Goal: Task Accomplishment & Management: Manage account settings

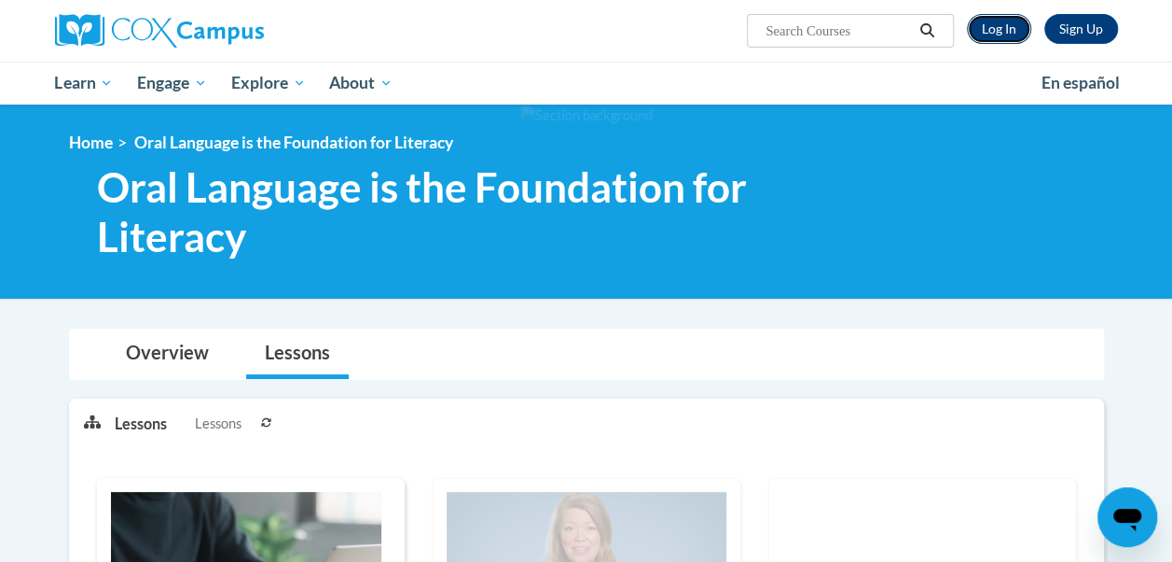
click at [993, 34] on link "Log In" at bounding box center [999, 29] width 64 height 30
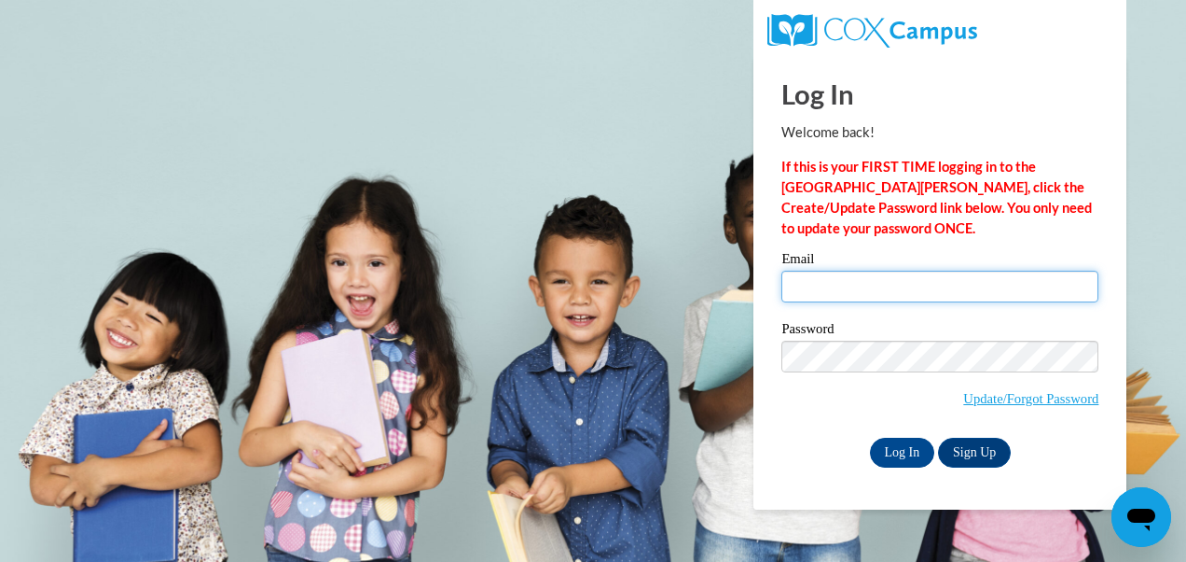
click at [863, 284] on input "Email" at bounding box center [940, 287] width 317 height 32
type input "[EMAIL_ADDRESS][DOMAIN_NAME]"
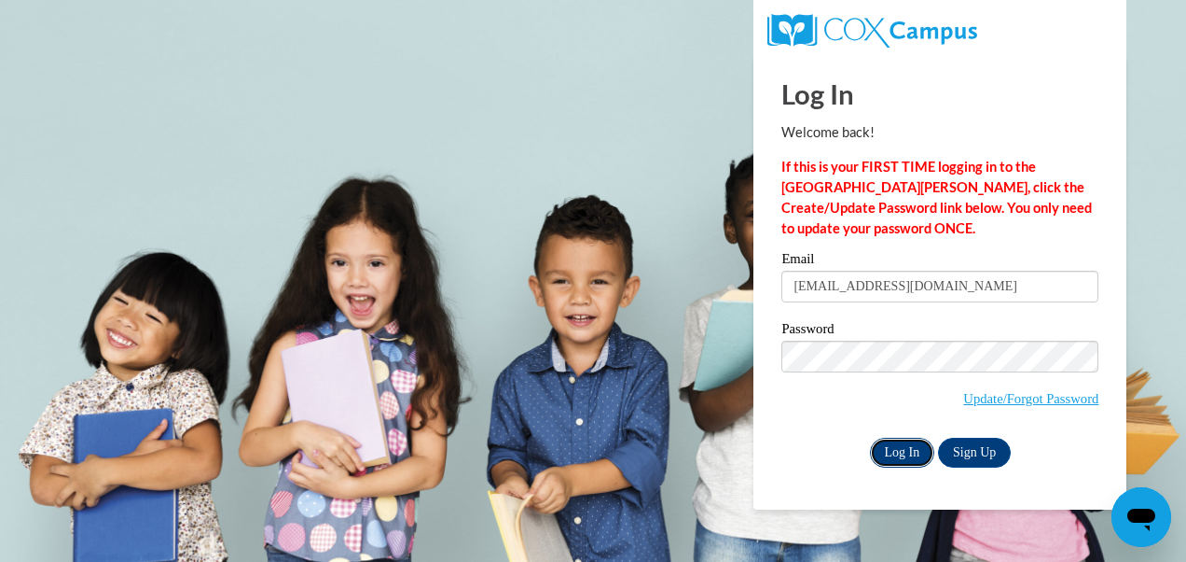
click at [901, 450] on input "Log In" at bounding box center [902, 452] width 65 height 30
click at [909, 451] on input "Log In" at bounding box center [902, 452] width 65 height 30
click at [888, 447] on input "Log In" at bounding box center [902, 452] width 65 height 30
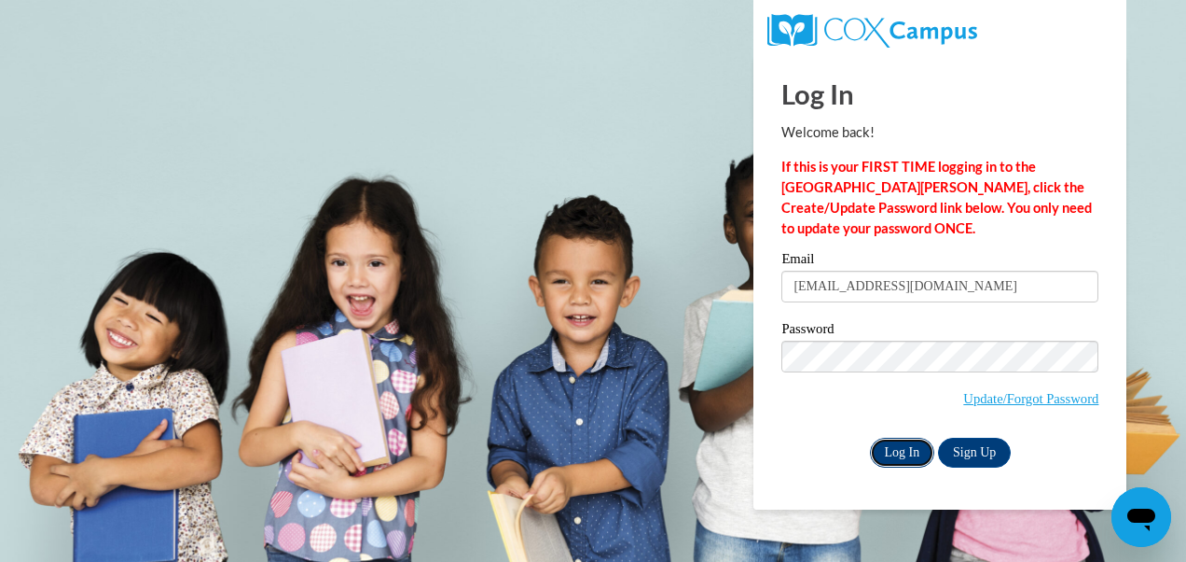
click at [890, 445] on input "Log In" at bounding box center [902, 452] width 65 height 30
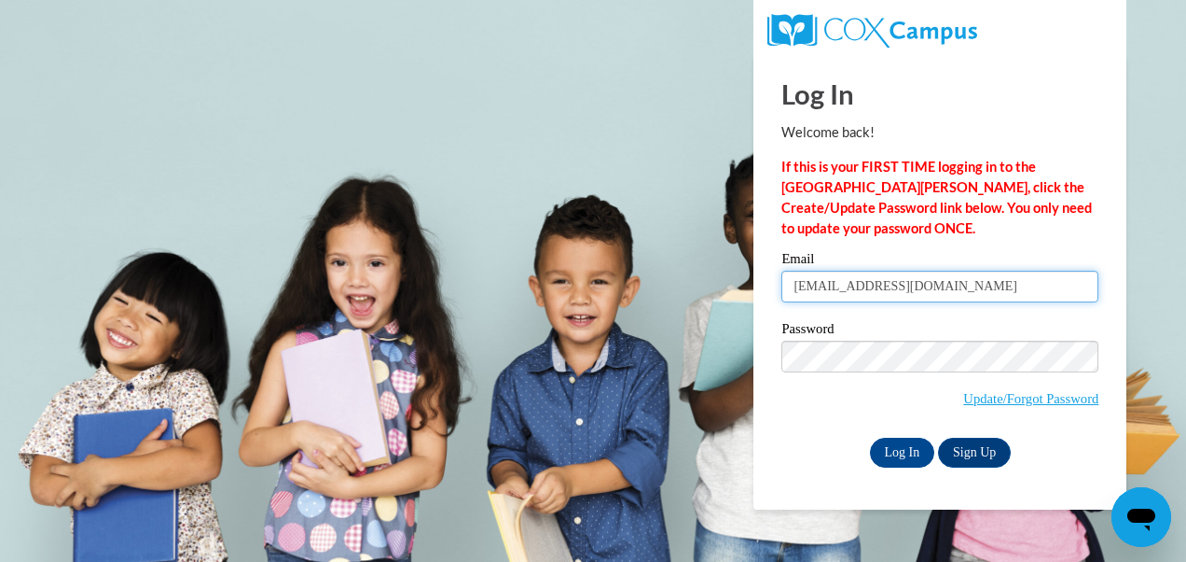
click at [938, 284] on input "jeniece228@gmail.com" at bounding box center [940, 287] width 317 height 32
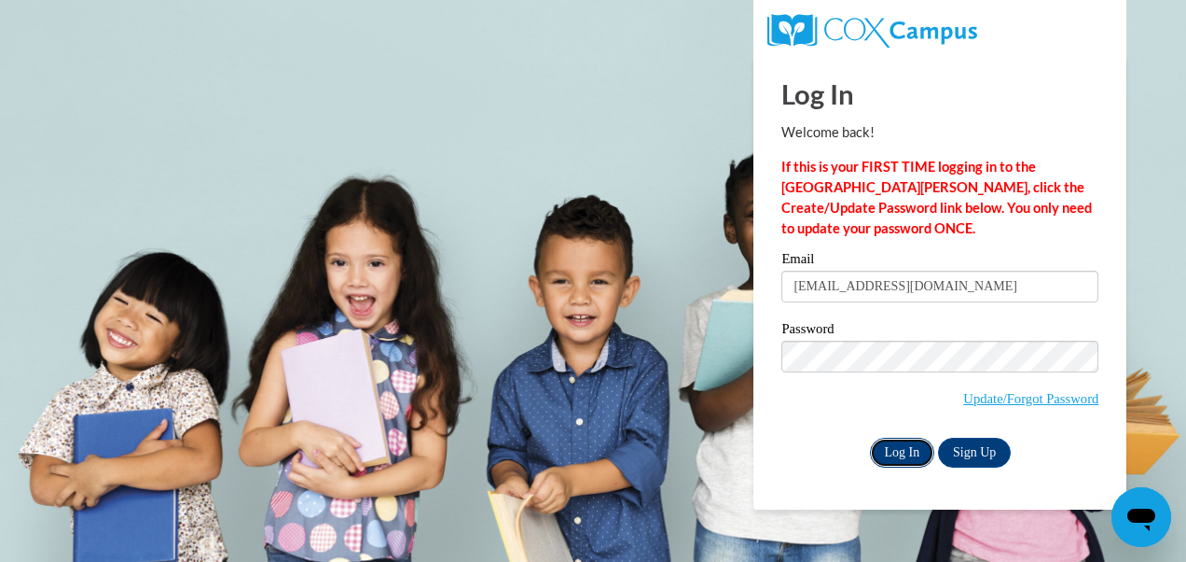
click at [901, 449] on input "Log In" at bounding box center [902, 452] width 65 height 30
click at [552, 146] on body "Log In Welcome back! If this is your FIRST TIME logging in to the NEW Cox Campu…" at bounding box center [593, 281] width 1186 height 562
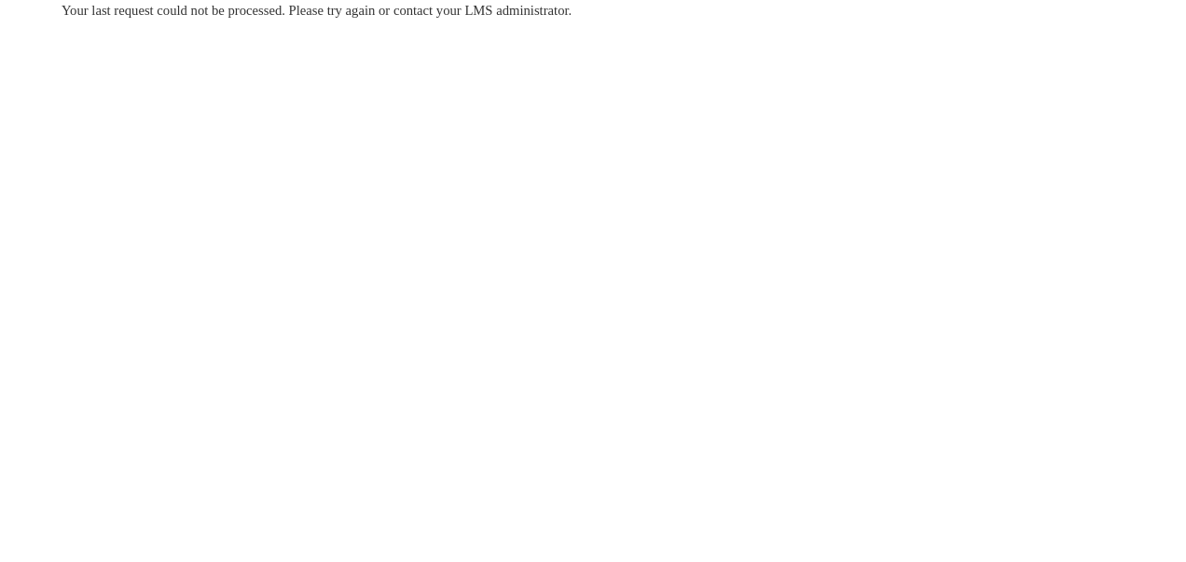
click at [838, 242] on body "Your last request could not be processed. Please try again or contact your LMS …" at bounding box center [593, 281] width 1186 height 562
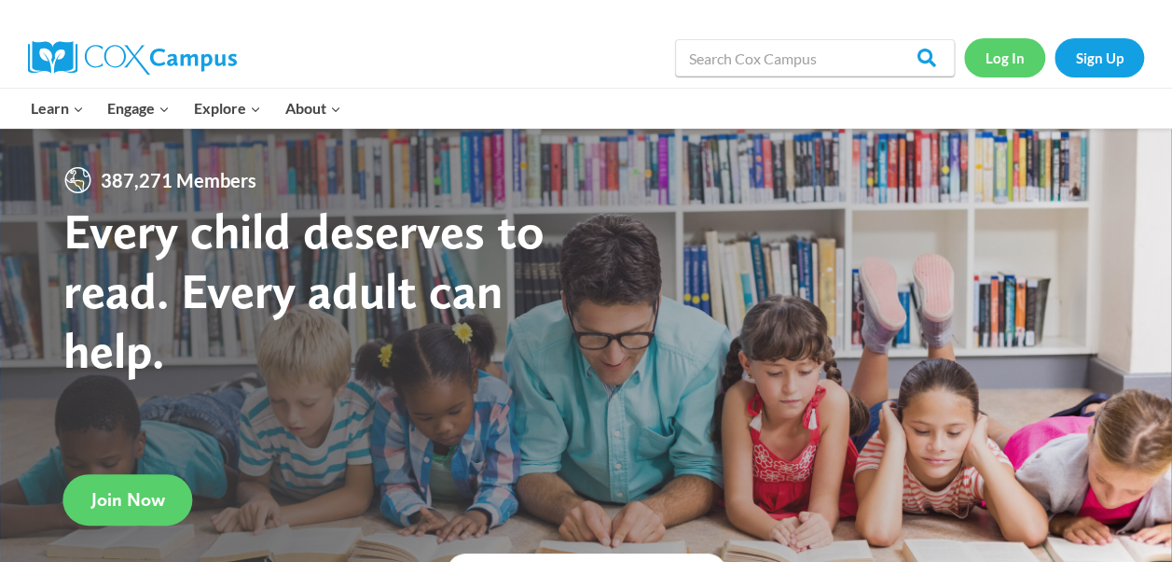
click at [1003, 62] on link "Log In" at bounding box center [1004, 57] width 81 height 38
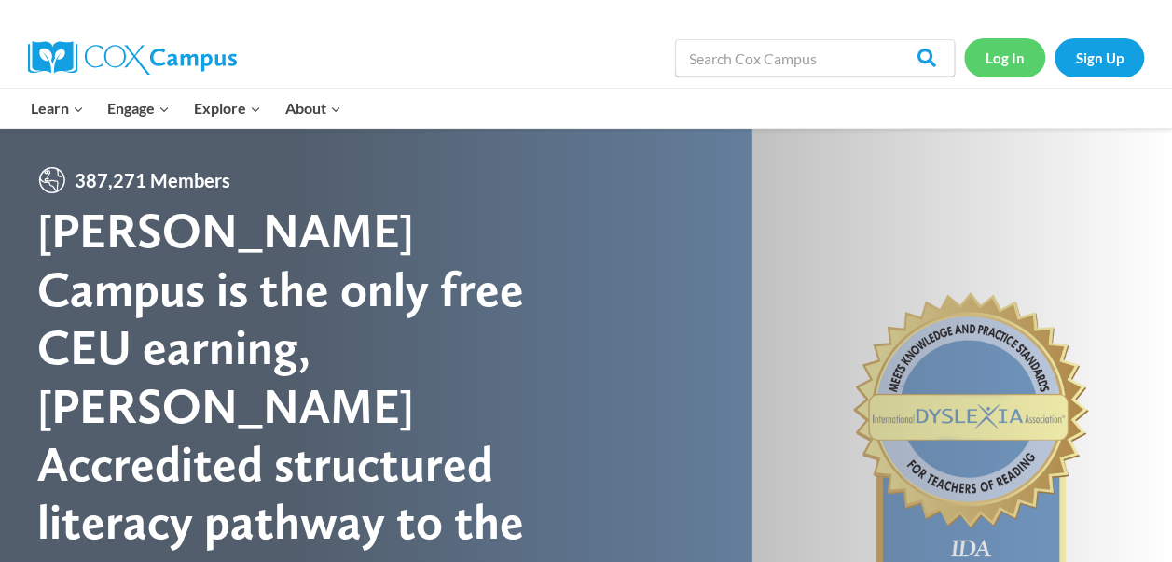
click at [1017, 52] on link "Log In" at bounding box center [1004, 57] width 81 height 38
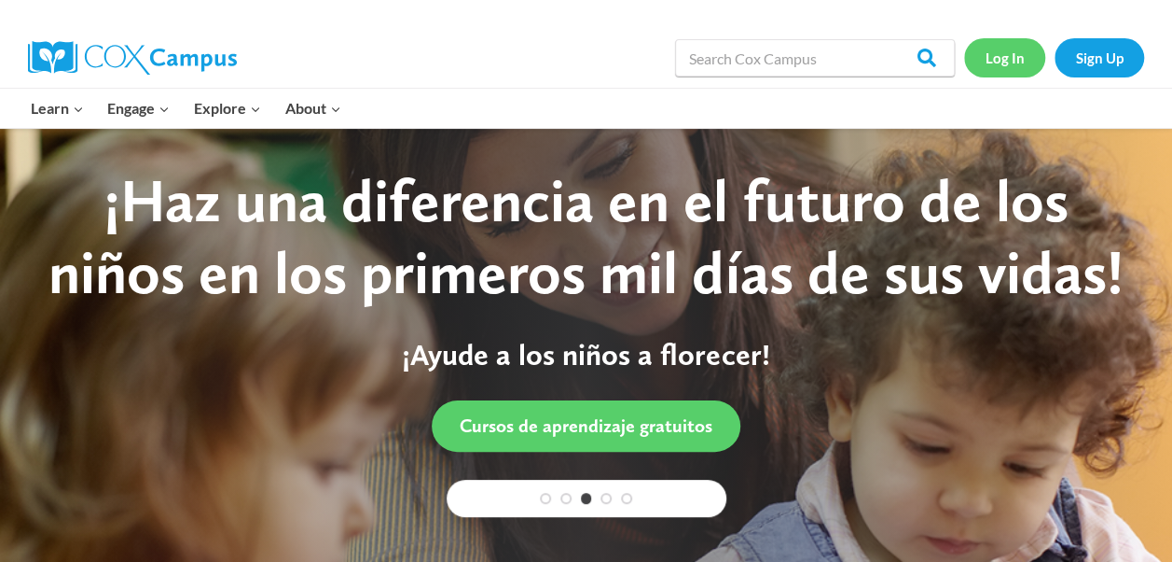
click at [991, 63] on link "Log In" at bounding box center [1004, 57] width 81 height 38
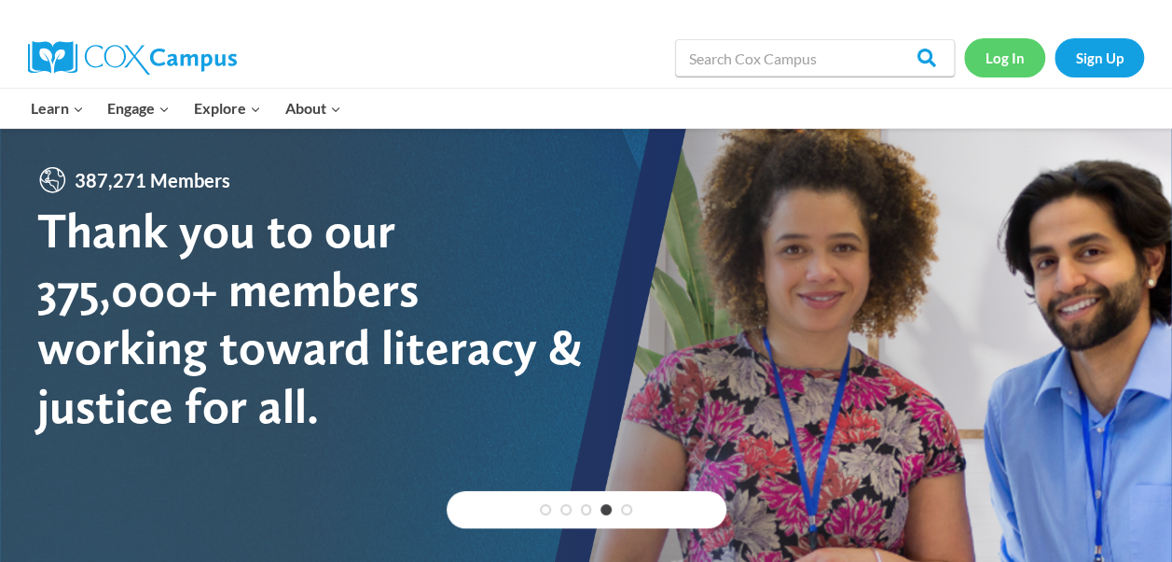
click at [992, 63] on link "Log In" at bounding box center [1004, 57] width 81 height 38
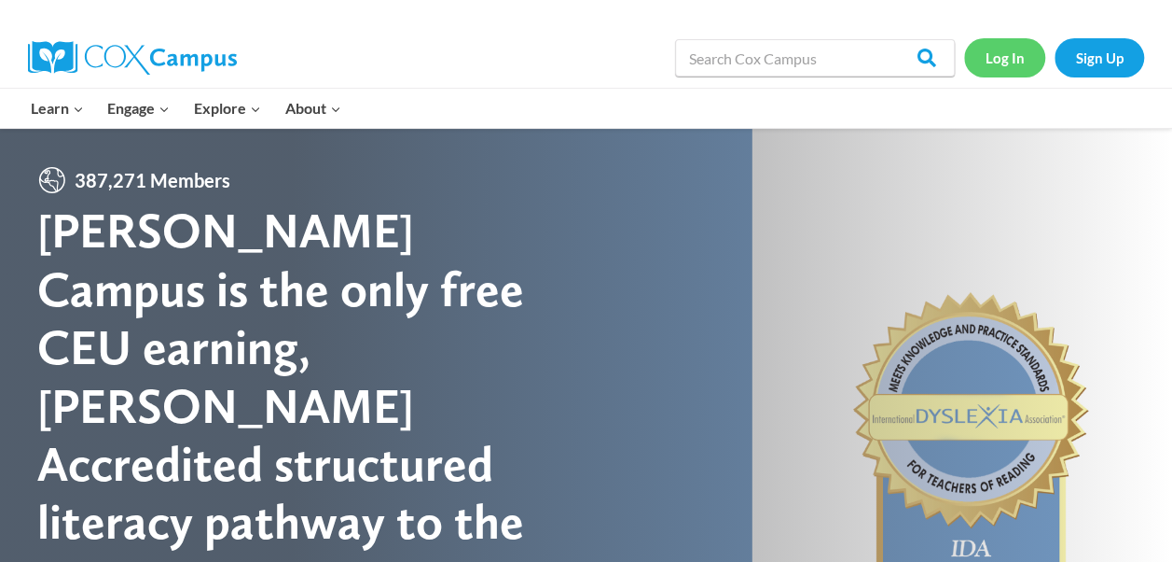
click at [1021, 49] on link "Log In" at bounding box center [1004, 57] width 81 height 38
click at [991, 54] on link "Log In" at bounding box center [1004, 57] width 81 height 38
click at [998, 66] on link "Log In" at bounding box center [1004, 57] width 81 height 38
click at [996, 66] on link "Log In" at bounding box center [1004, 57] width 81 height 38
click at [995, 66] on link "Log In" at bounding box center [1004, 57] width 81 height 38
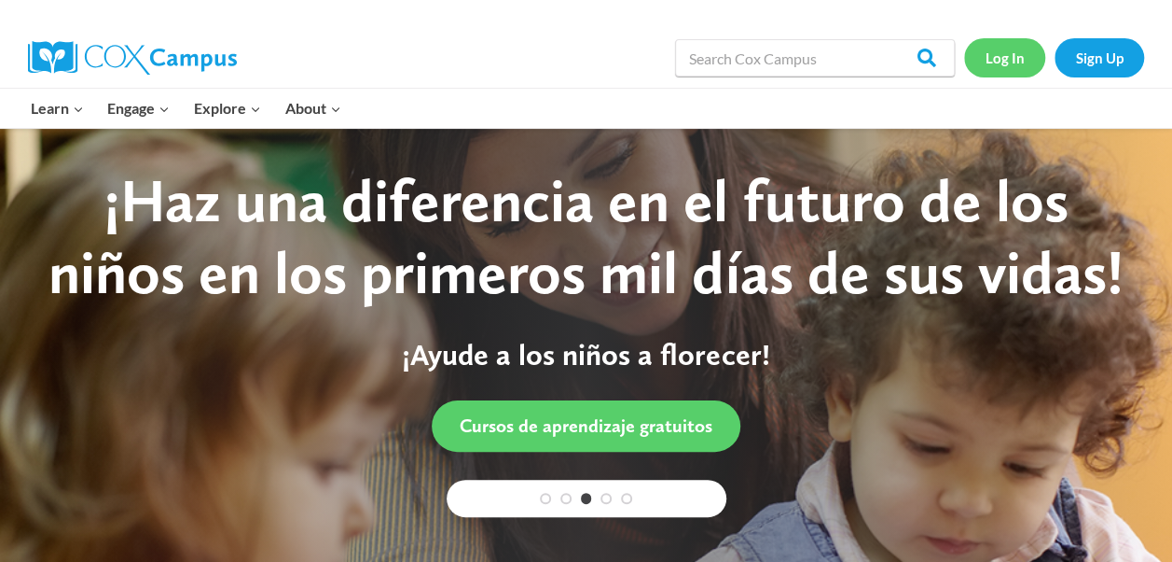
click at [994, 66] on link "Log In" at bounding box center [1004, 57] width 81 height 38
click at [992, 67] on link "Log In" at bounding box center [1004, 57] width 81 height 38
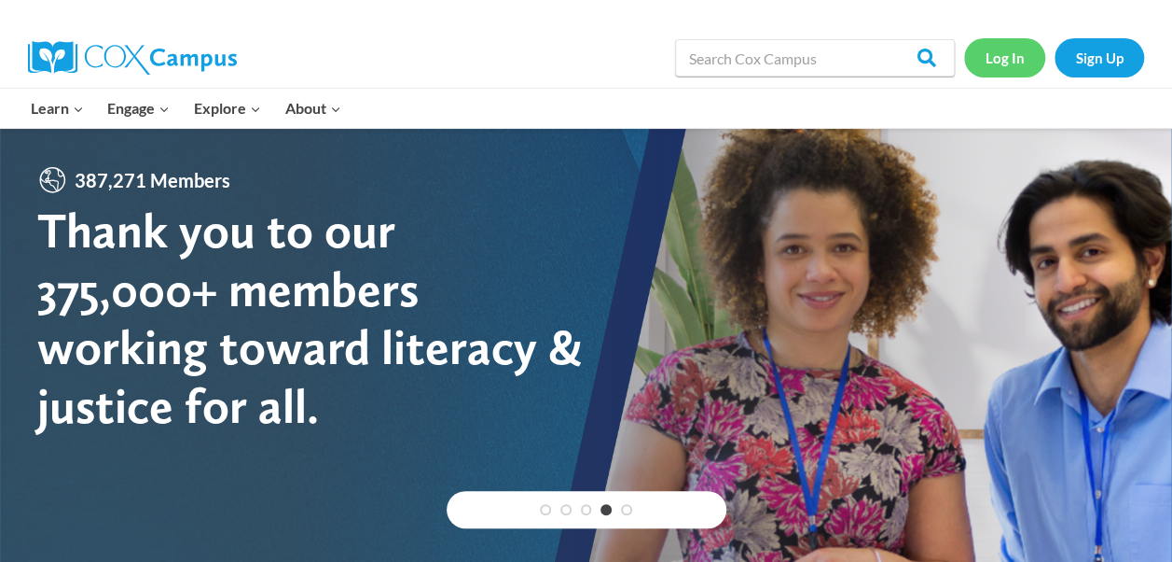
click at [992, 67] on link "Log In" at bounding box center [1004, 57] width 81 height 38
click at [1005, 56] on link "Log In" at bounding box center [1004, 57] width 81 height 38
